Goal: Browse casually

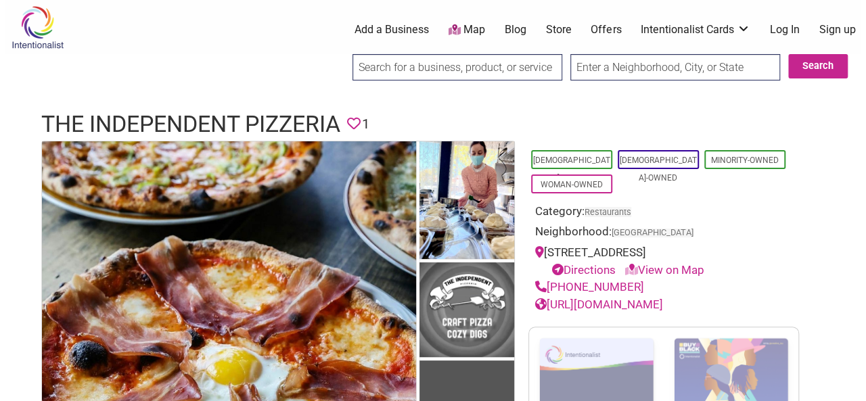
scroll to position [55, 0]
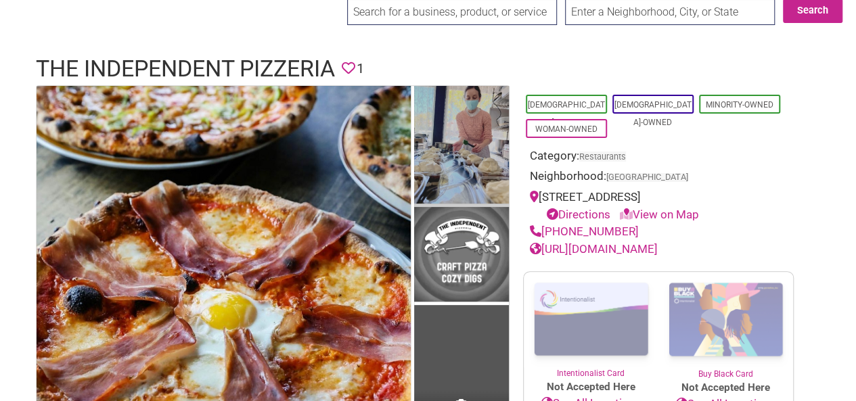
click at [462, 131] on img at bounding box center [461, 147] width 95 height 122
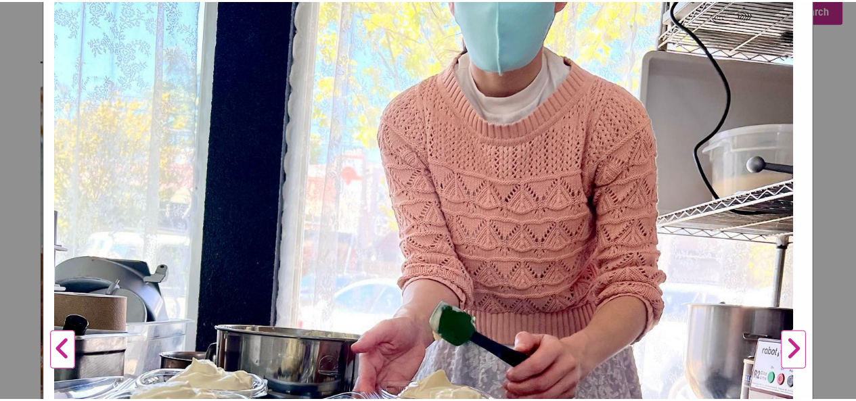
scroll to position [0, 0]
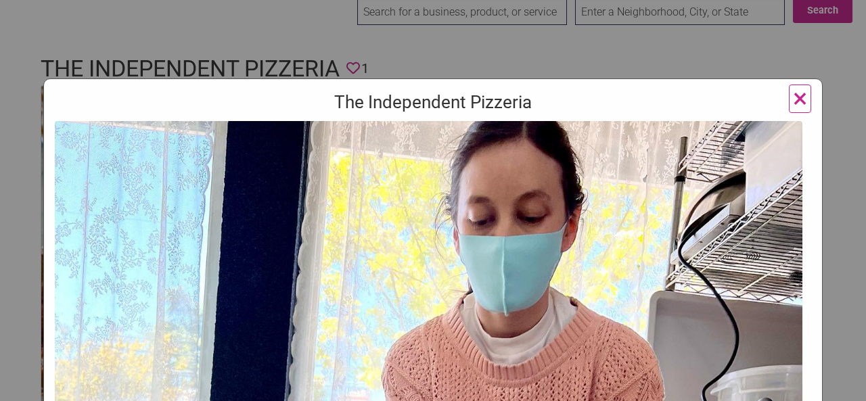
click at [795, 101] on span "×" at bounding box center [800, 99] width 14 height 32
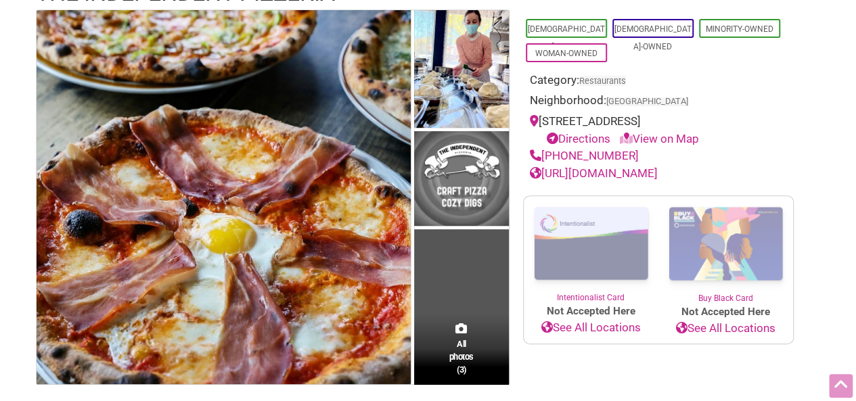
scroll to position [241, 0]
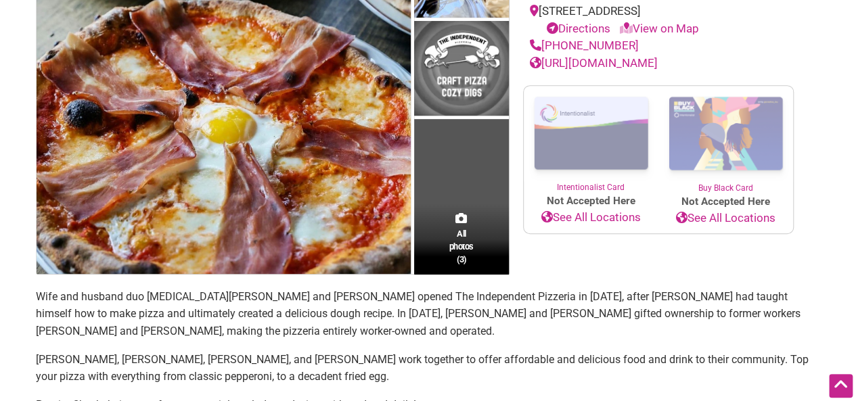
click at [459, 204] on div "All photos (3)" at bounding box center [461, 239] width 95 height 71
click at [460, 244] on span "All photos (3)" at bounding box center [461, 246] width 24 height 39
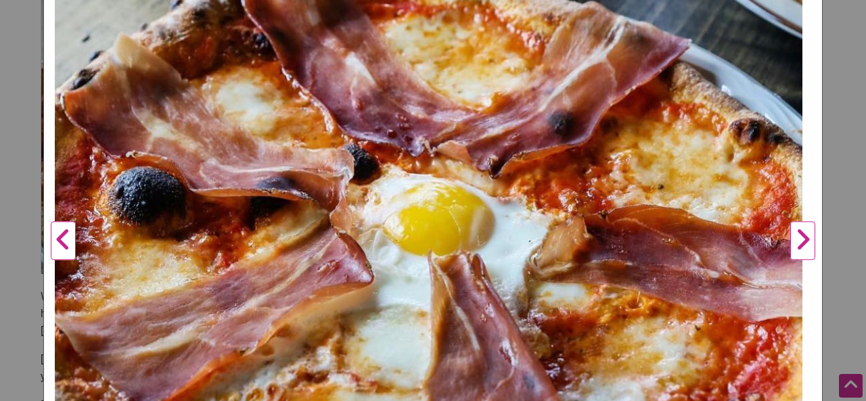
scroll to position [304, 0]
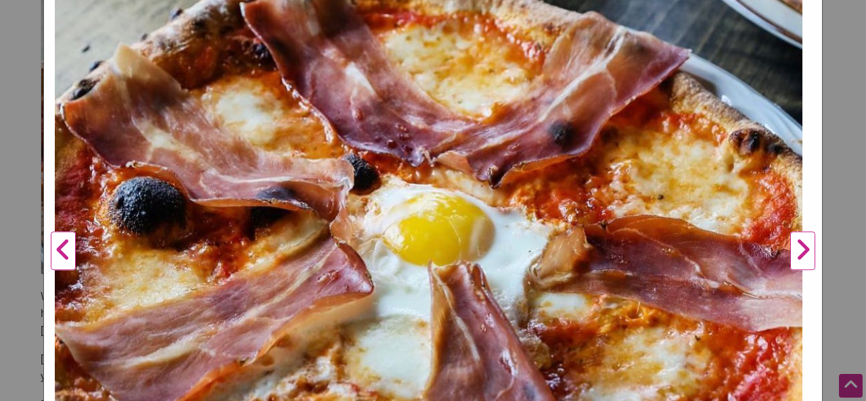
click at [789, 239] on button "Next" at bounding box center [802, 251] width 37 height 945
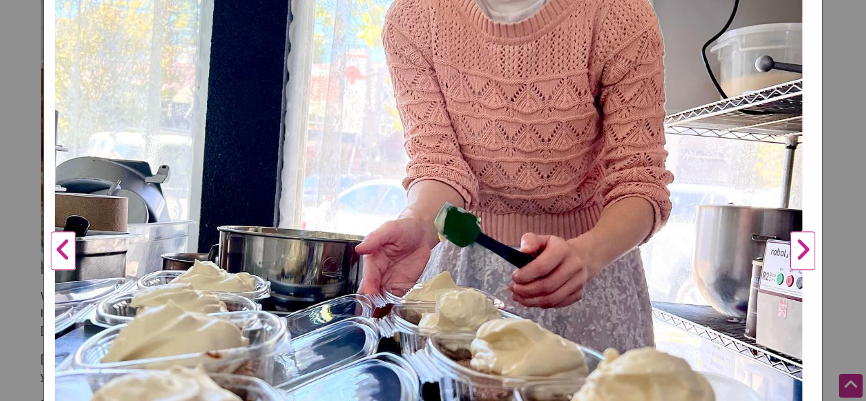
click at [789, 250] on button "Next" at bounding box center [802, 251] width 37 height 945
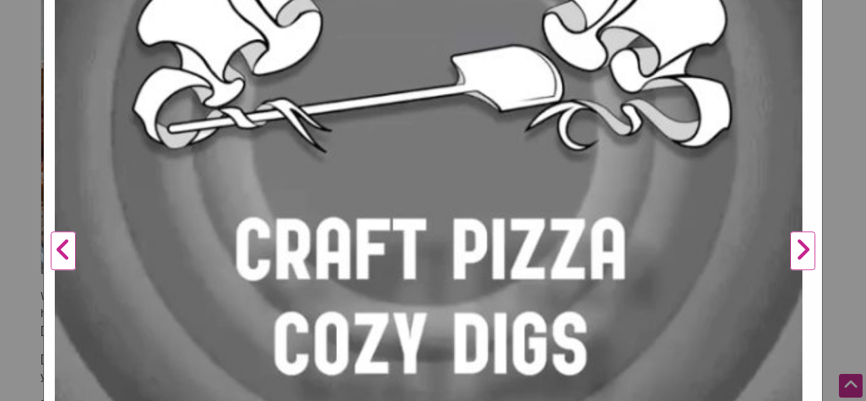
click at [789, 250] on button "Next" at bounding box center [802, 251] width 37 height 945
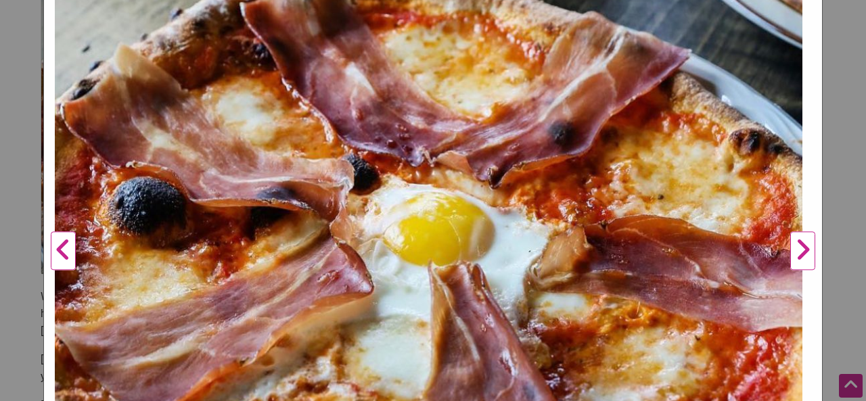
click at [789, 250] on button "Next" at bounding box center [802, 251] width 37 height 945
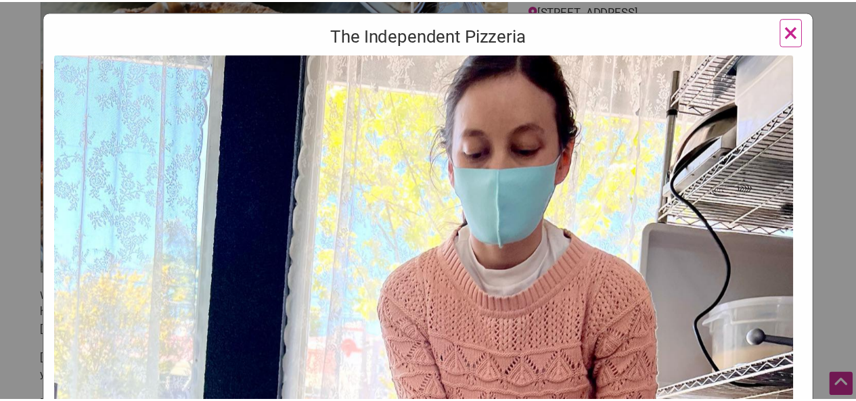
scroll to position [29, 0]
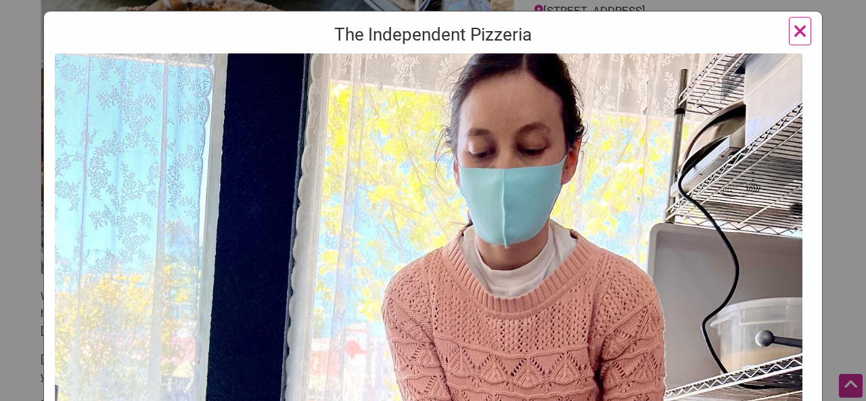
click at [793, 29] on span "×" at bounding box center [800, 31] width 14 height 32
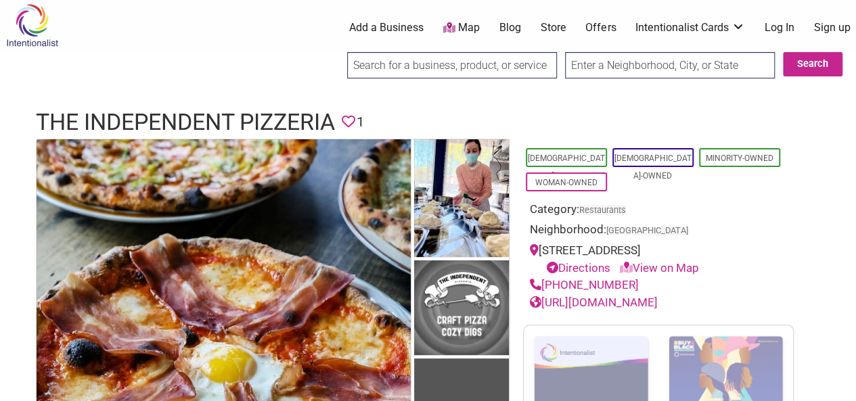
scroll to position [0, 0]
